Goal: Information Seeking & Learning: Get advice/opinions

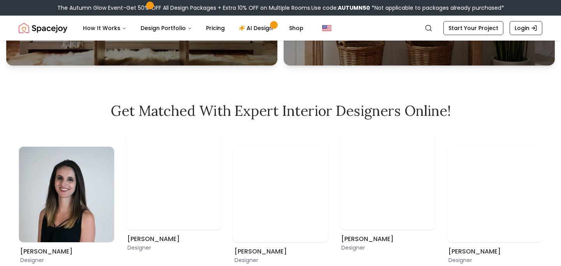
scroll to position [434, 0]
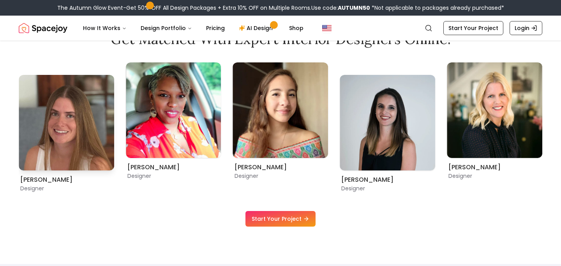
click at [30, 92] on img "10 / 11" at bounding box center [67, 123] width 96 height 96
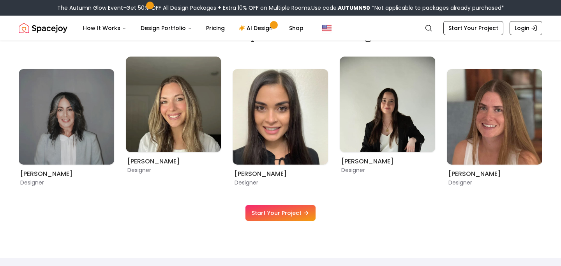
scroll to position [509, 0]
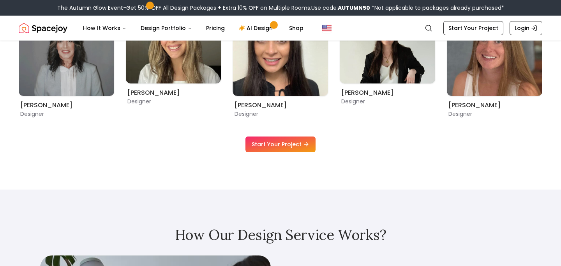
click at [270, 145] on link "Start Your Project" at bounding box center [281, 144] width 70 height 16
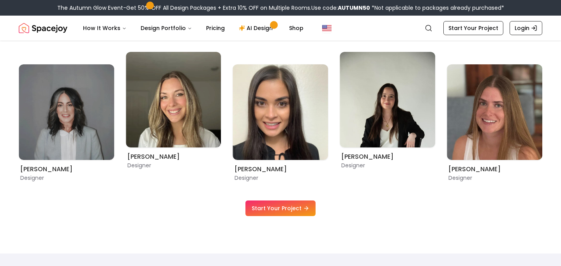
scroll to position [421, 0]
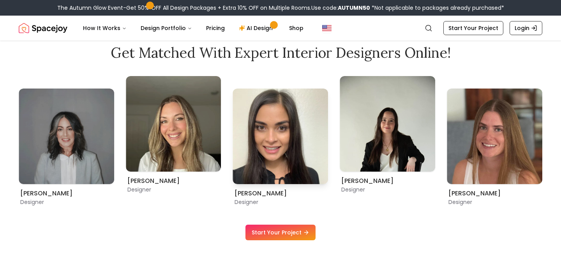
click at [266, 120] on img "8 / 11" at bounding box center [281, 136] width 96 height 96
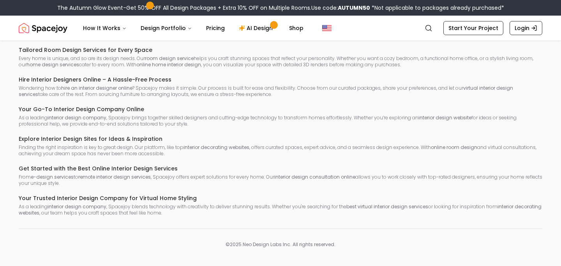
scroll to position [313, 0]
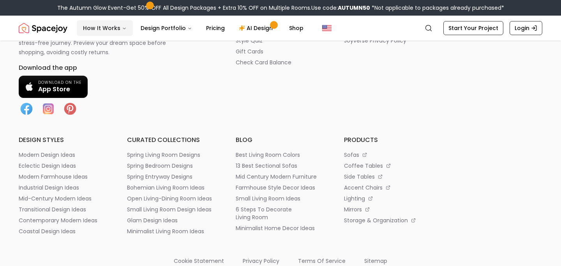
click at [103, 28] on button "How It Works" at bounding box center [105, 28] width 56 height 16
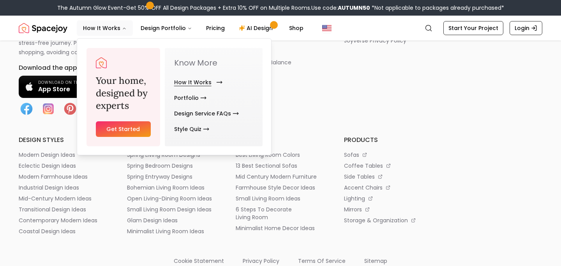
click at [181, 82] on link "How It Works" at bounding box center [196, 82] width 45 height 16
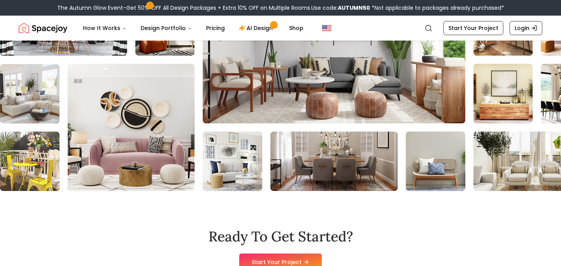
scroll to position [2233, 0]
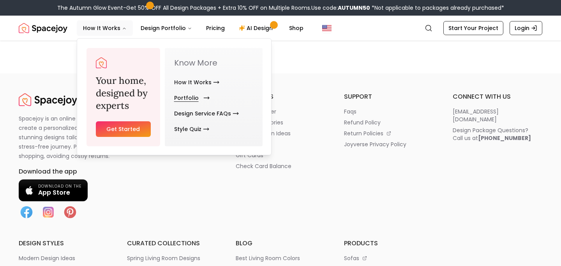
click at [182, 98] on link "Portfolio" at bounding box center [190, 98] width 32 height 16
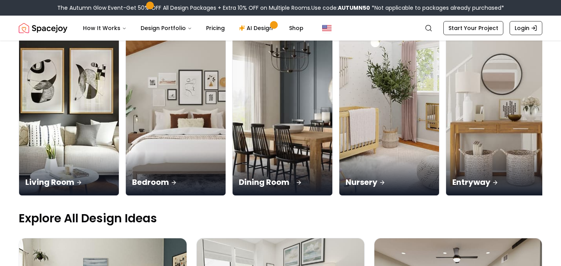
scroll to position [261, 0]
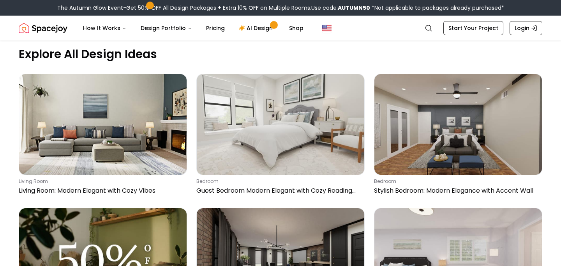
click at [56, 21] on img "Spacejoy" at bounding box center [43, 28] width 49 height 16
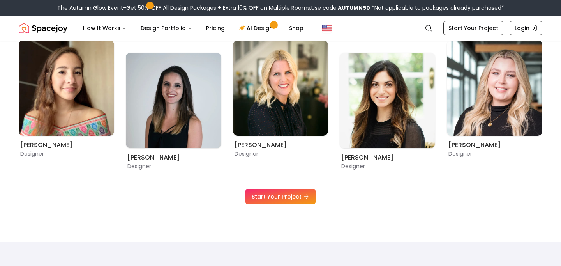
scroll to position [485, 0]
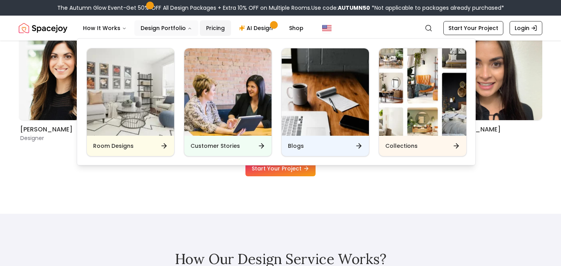
click at [222, 32] on link "Pricing" at bounding box center [215, 28] width 31 height 16
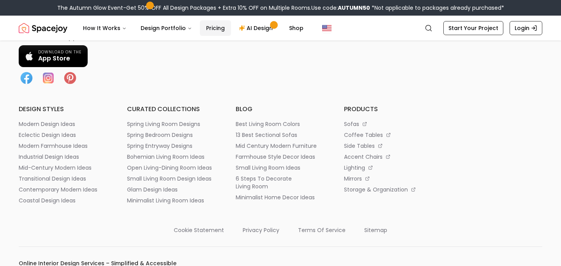
scroll to position [1090, 0]
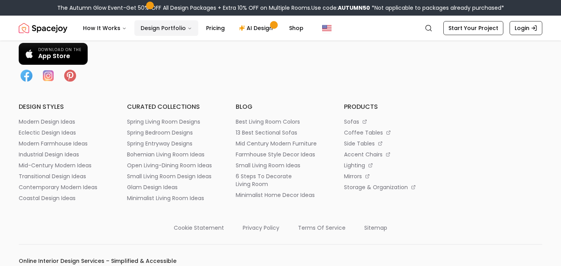
click at [155, 34] on button "Design Portfolio" at bounding box center [166, 28] width 64 height 16
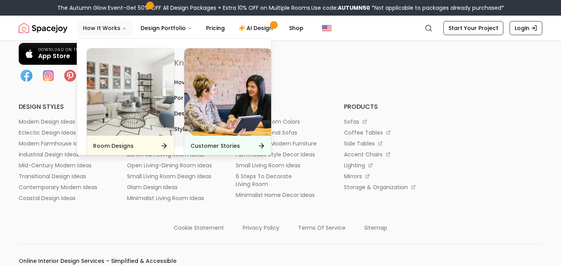
click at [105, 30] on button "How It Works" at bounding box center [105, 28] width 56 height 16
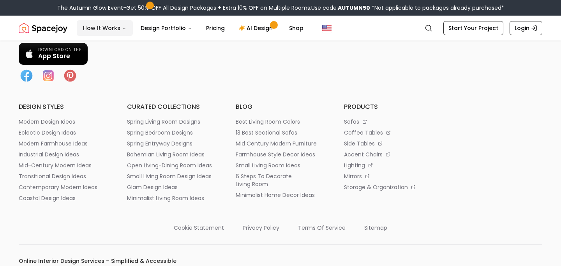
click at [105, 30] on button "How It Works" at bounding box center [105, 28] width 56 height 16
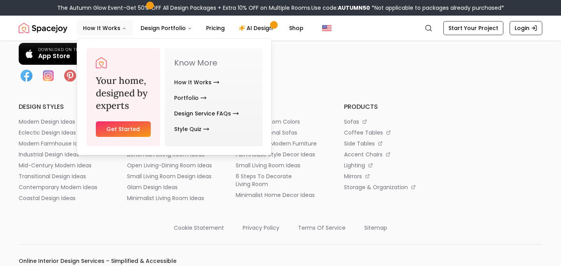
click at [138, 129] on link "Get Started" at bounding box center [123, 129] width 55 height 16
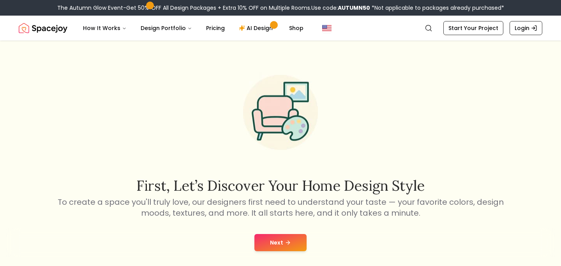
click at [50, 35] on img "Spacejoy" at bounding box center [43, 28] width 49 height 16
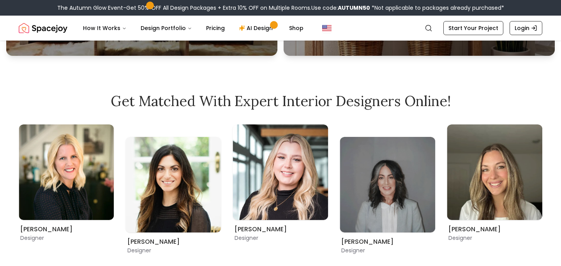
scroll to position [389, 0]
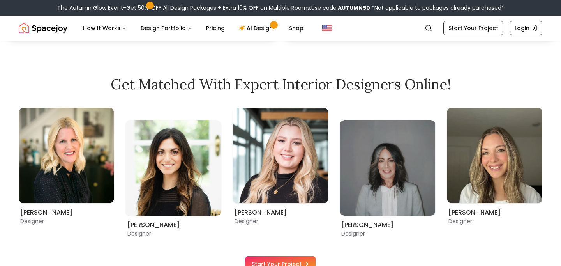
click at [71, 125] on img "3 / 11" at bounding box center [67, 156] width 96 height 96
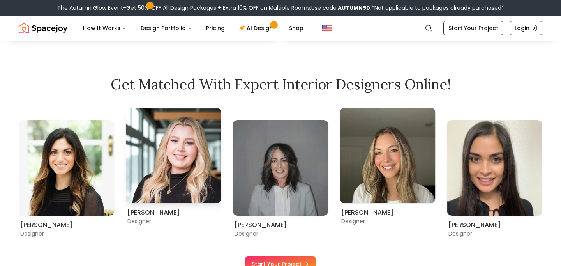
click at [190, 164] on img "5 / 11" at bounding box center [174, 156] width 96 height 96
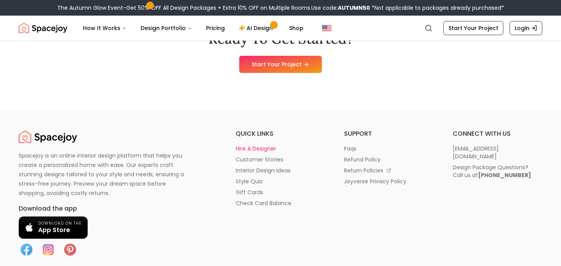
scroll to position [3930, 0]
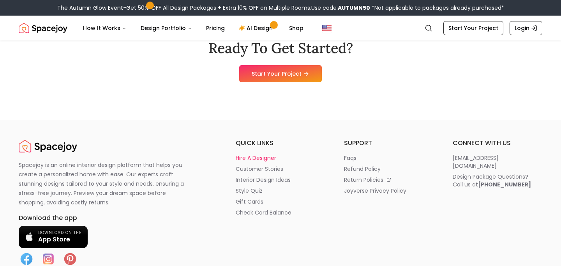
click at [253, 157] on p "hire a designer" at bounding box center [256, 158] width 41 height 8
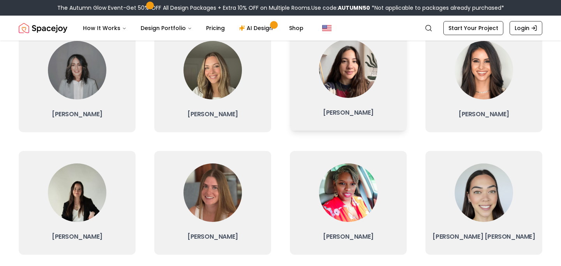
scroll to position [307, 0]
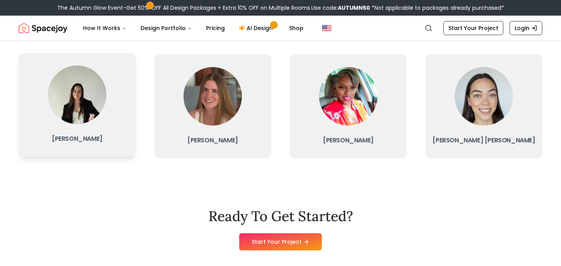
click at [69, 120] on img at bounding box center [77, 94] width 58 height 58
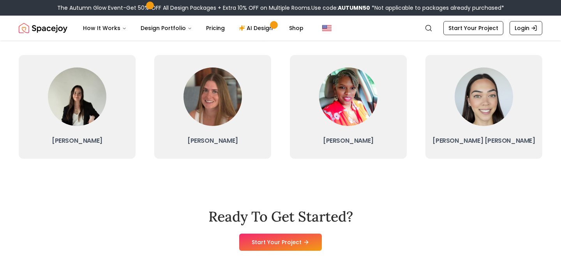
scroll to position [307, 0]
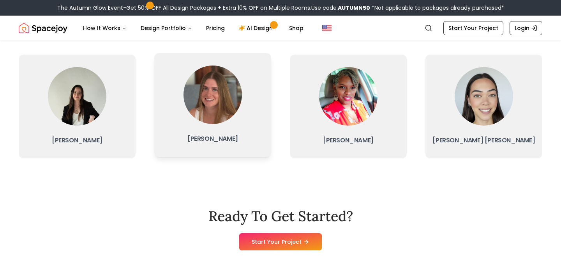
click at [205, 114] on img at bounding box center [213, 94] width 58 height 58
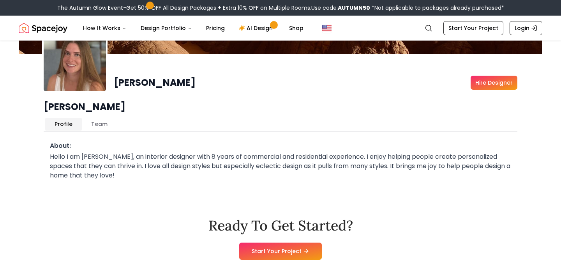
scroll to position [77, 0]
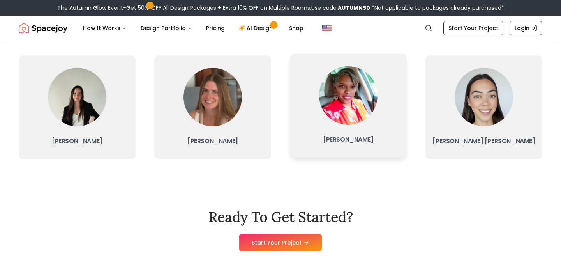
scroll to position [307, 0]
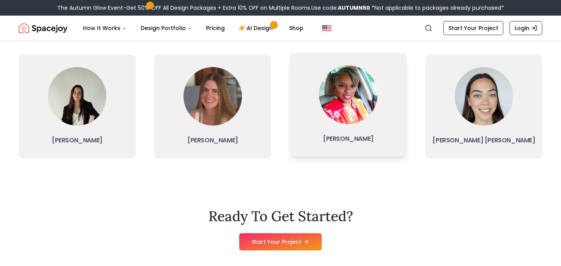
click at [329, 120] on div at bounding box center [348, 94] width 58 height 58
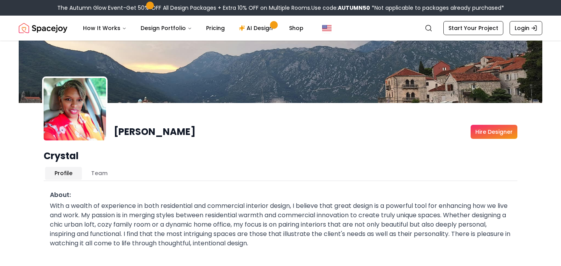
scroll to position [12, 0]
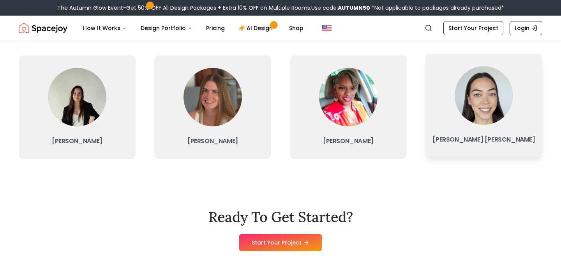
scroll to position [307, 0]
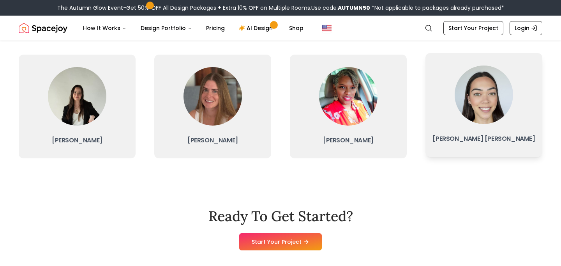
click at [494, 130] on link "Cassandra Larry" at bounding box center [484, 105] width 117 height 104
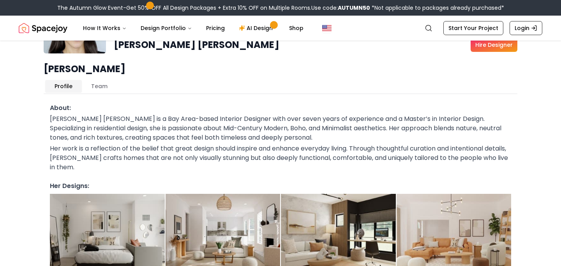
scroll to position [89, 0]
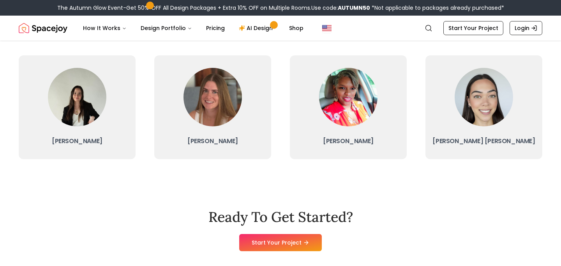
scroll to position [307, 0]
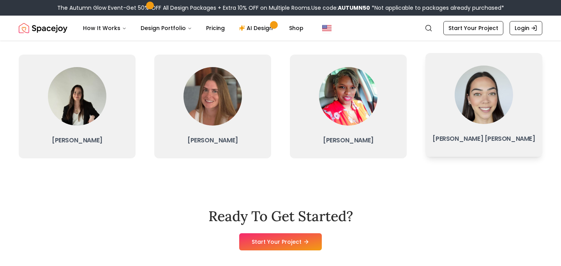
click at [440, 132] on link "Cassandra Larry" at bounding box center [484, 105] width 117 height 104
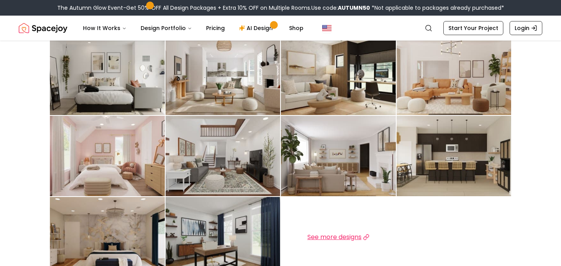
scroll to position [258, 0]
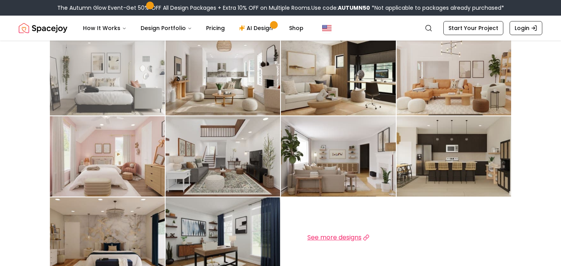
click at [88, 88] on img at bounding box center [107, 75] width 115 height 80
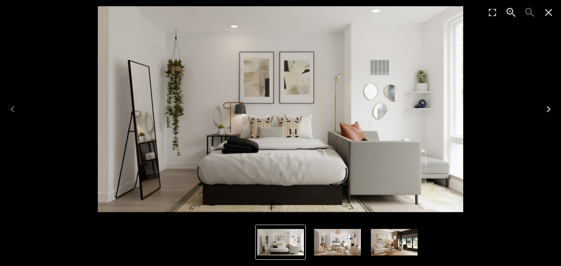
click at [545, 106] on icon "Next" at bounding box center [549, 109] width 12 height 12
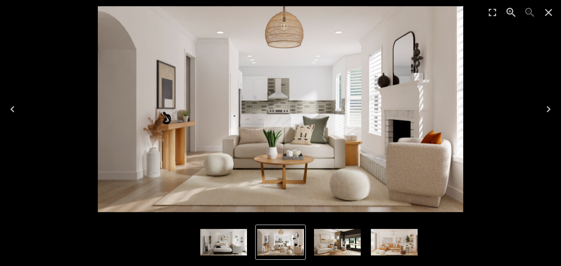
click at [545, 106] on icon "Next" at bounding box center [549, 109] width 12 height 12
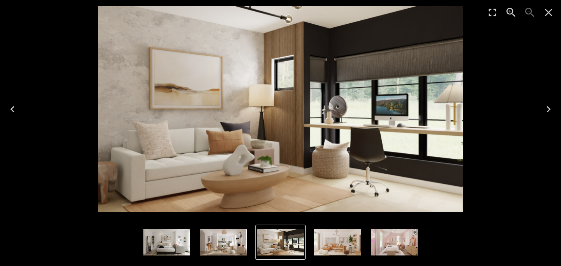
click at [545, 106] on icon "Next" at bounding box center [549, 109] width 12 height 12
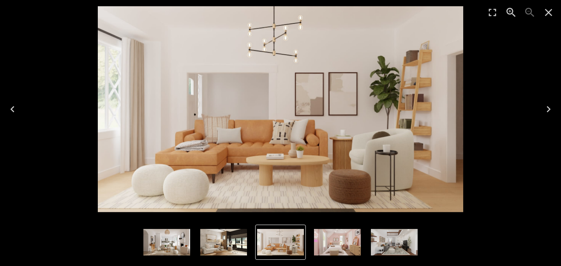
click at [545, 106] on icon "Next" at bounding box center [549, 109] width 12 height 12
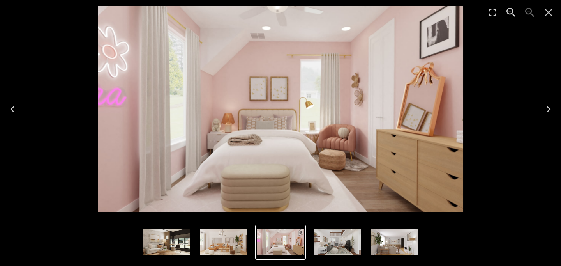
click at [545, 106] on icon "Next" at bounding box center [549, 109] width 12 height 12
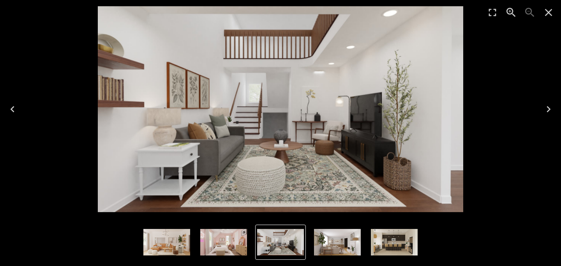
click at [545, 106] on icon "Next" at bounding box center [549, 109] width 12 height 12
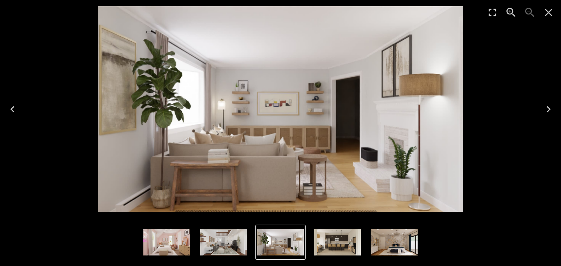
click at [545, 106] on icon "Next" at bounding box center [549, 109] width 12 height 12
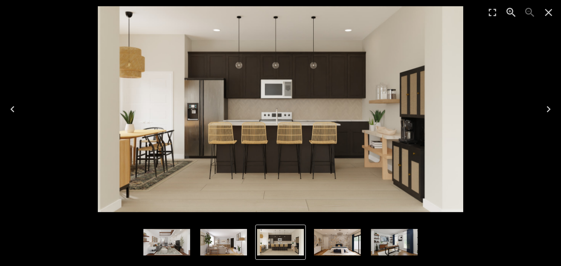
click at [491, 101] on div "8 of 10" at bounding box center [280, 109] width 549 height 206
click at [548, 17] on icon "Close" at bounding box center [549, 12] width 12 height 12
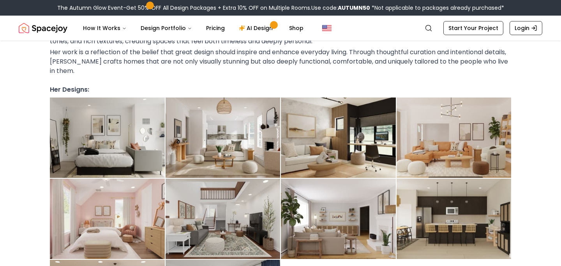
scroll to position [196, 0]
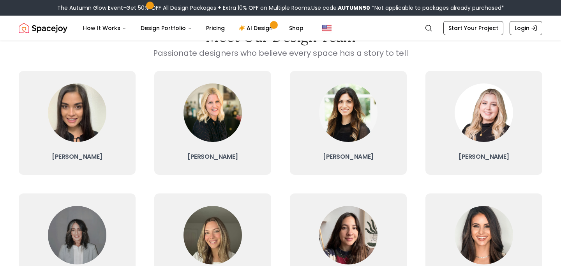
scroll to position [40, 0]
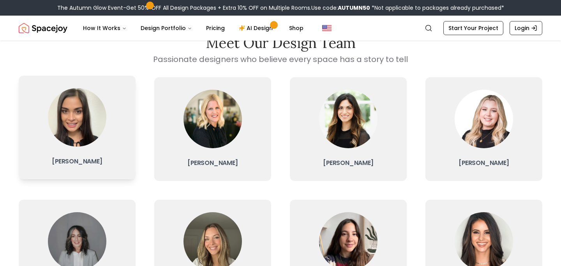
click at [73, 120] on img at bounding box center [77, 117] width 58 height 58
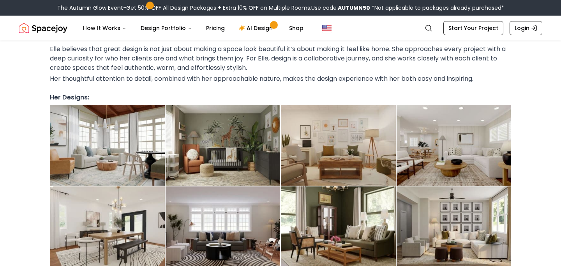
scroll to position [59, 0]
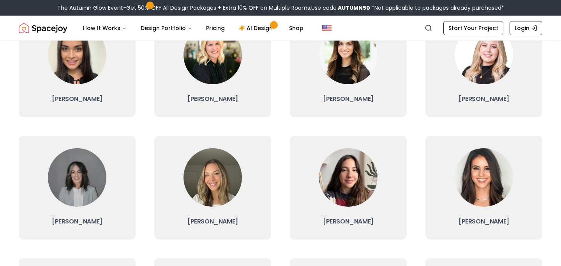
scroll to position [104, 0]
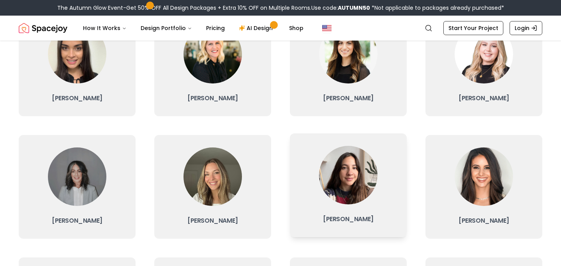
click at [329, 179] on img at bounding box center [348, 175] width 58 height 58
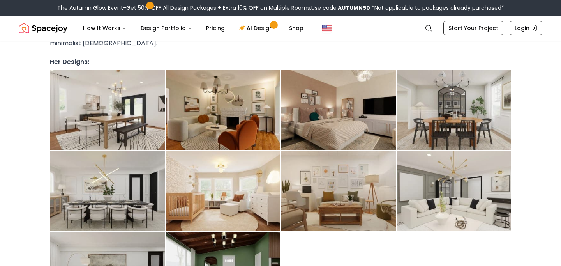
scroll to position [172, 0]
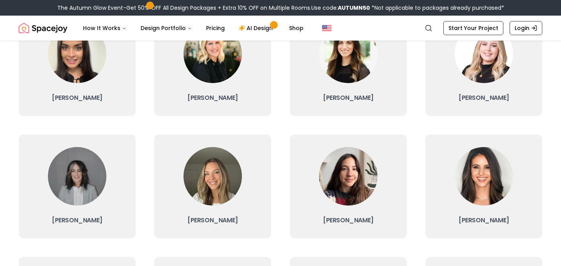
scroll to position [104, 0]
click at [215, 80] on img at bounding box center [213, 52] width 58 height 58
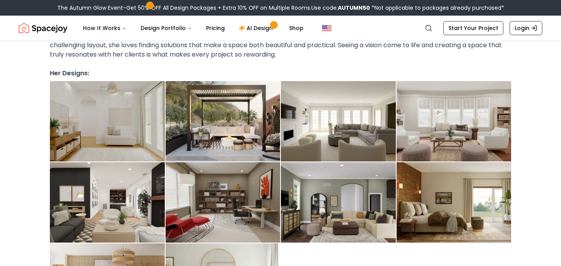
scroll to position [287, 0]
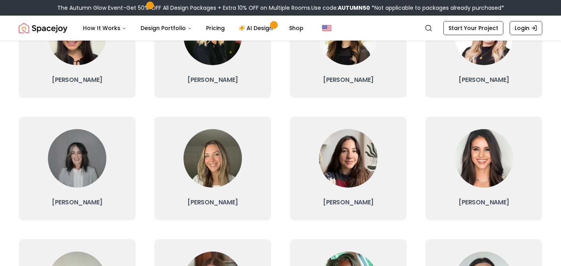
scroll to position [104, 0]
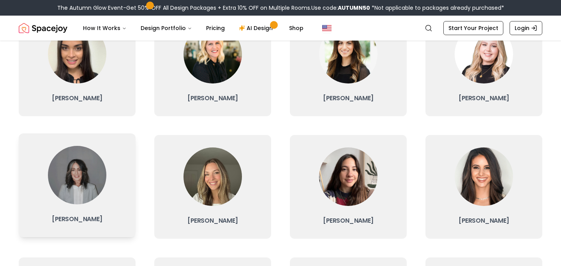
click at [60, 181] on img at bounding box center [77, 175] width 58 height 58
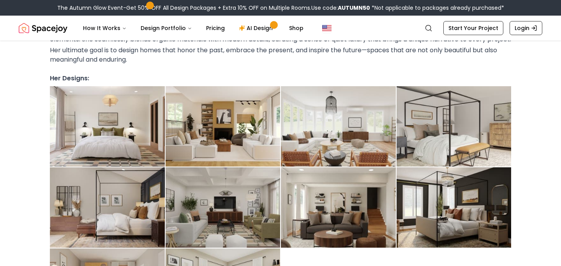
scroll to position [278, 0]
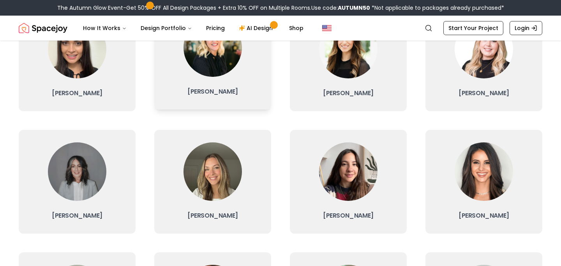
scroll to position [104, 0]
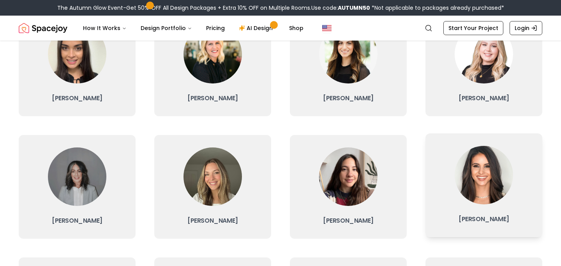
click at [450, 177] on link "[PERSON_NAME]" at bounding box center [484, 185] width 117 height 104
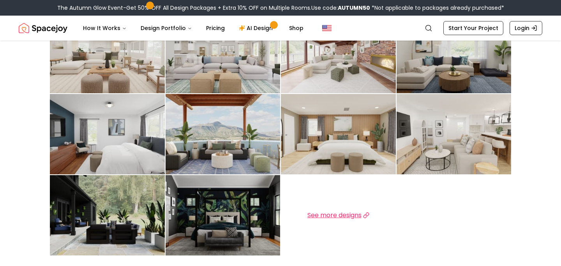
scroll to position [300, 0]
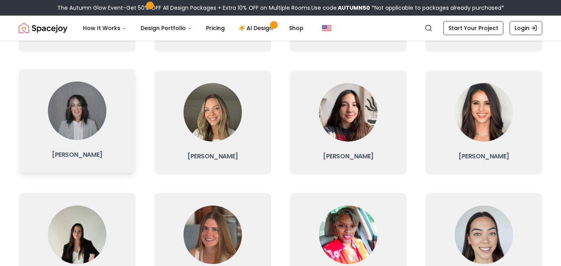
scroll to position [169, 0]
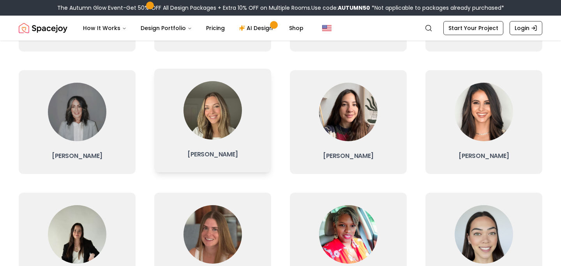
click at [186, 144] on link "[PERSON_NAME]" at bounding box center [212, 121] width 117 height 104
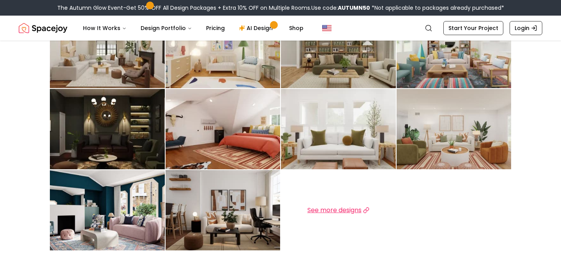
scroll to position [299, 0]
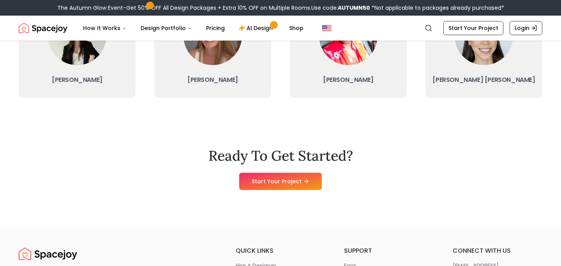
scroll to position [399, 0]
